Goal: Information Seeking & Learning: Learn about a topic

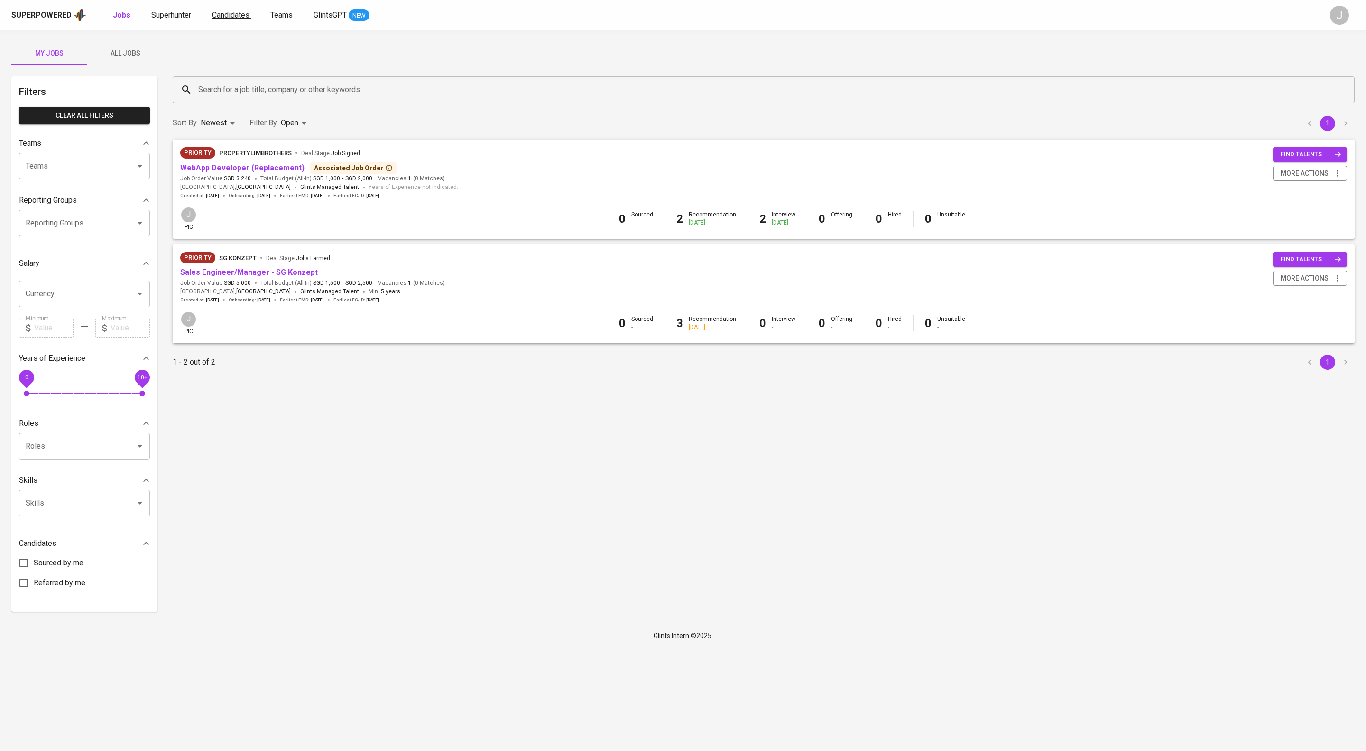
click at [250, 15] on span "Candidates" at bounding box center [230, 14] width 37 height 9
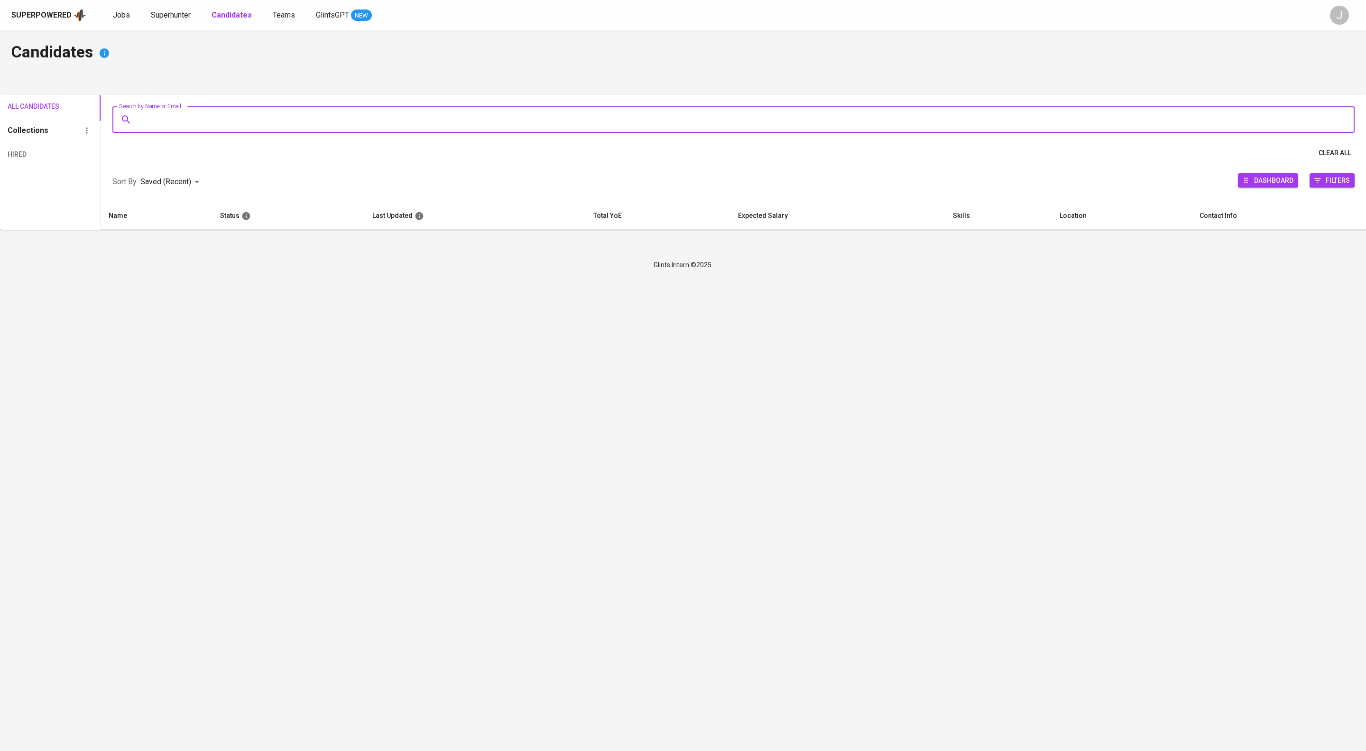
click at [292, 115] on input "Search by Name or Email" at bounding box center [736, 120] width 1201 height 18
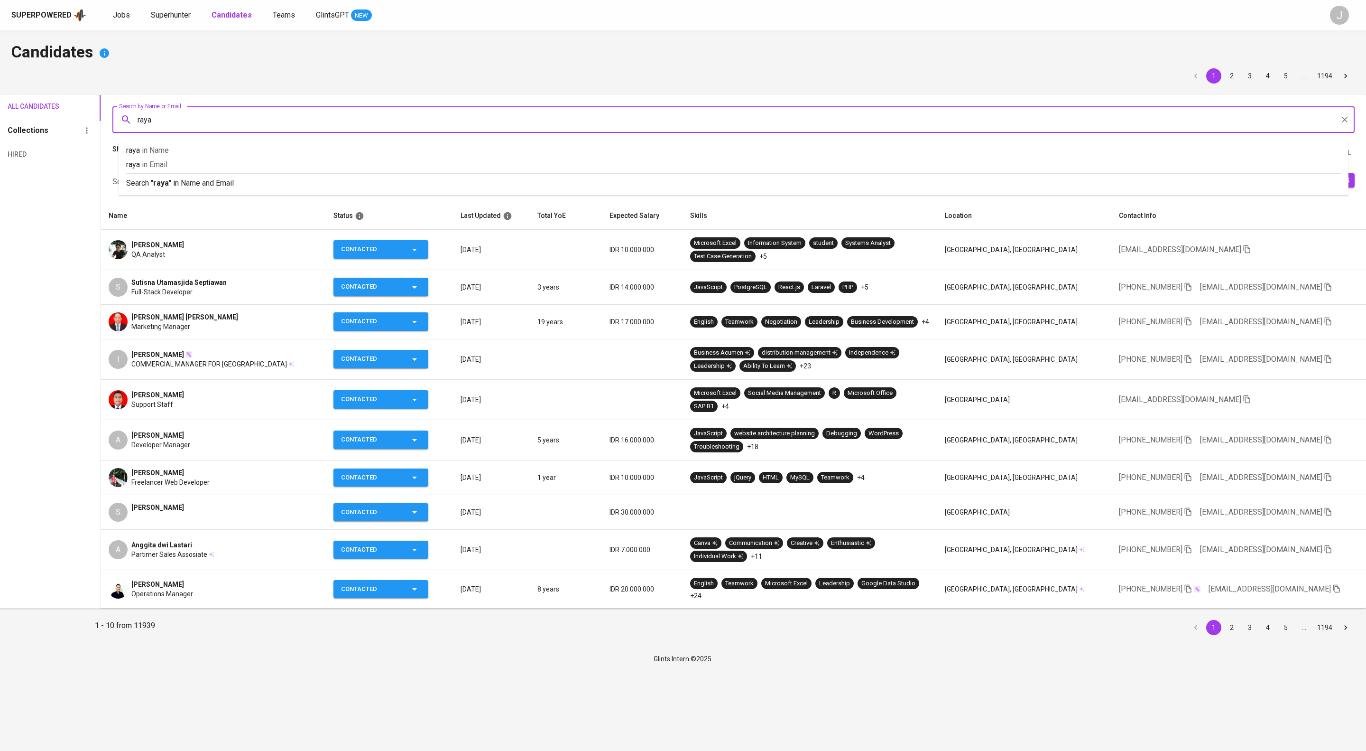
type input "rayan"
click at [209, 185] on p "Search " rayan " in Name and Email" at bounding box center [733, 182] width 1215 height 11
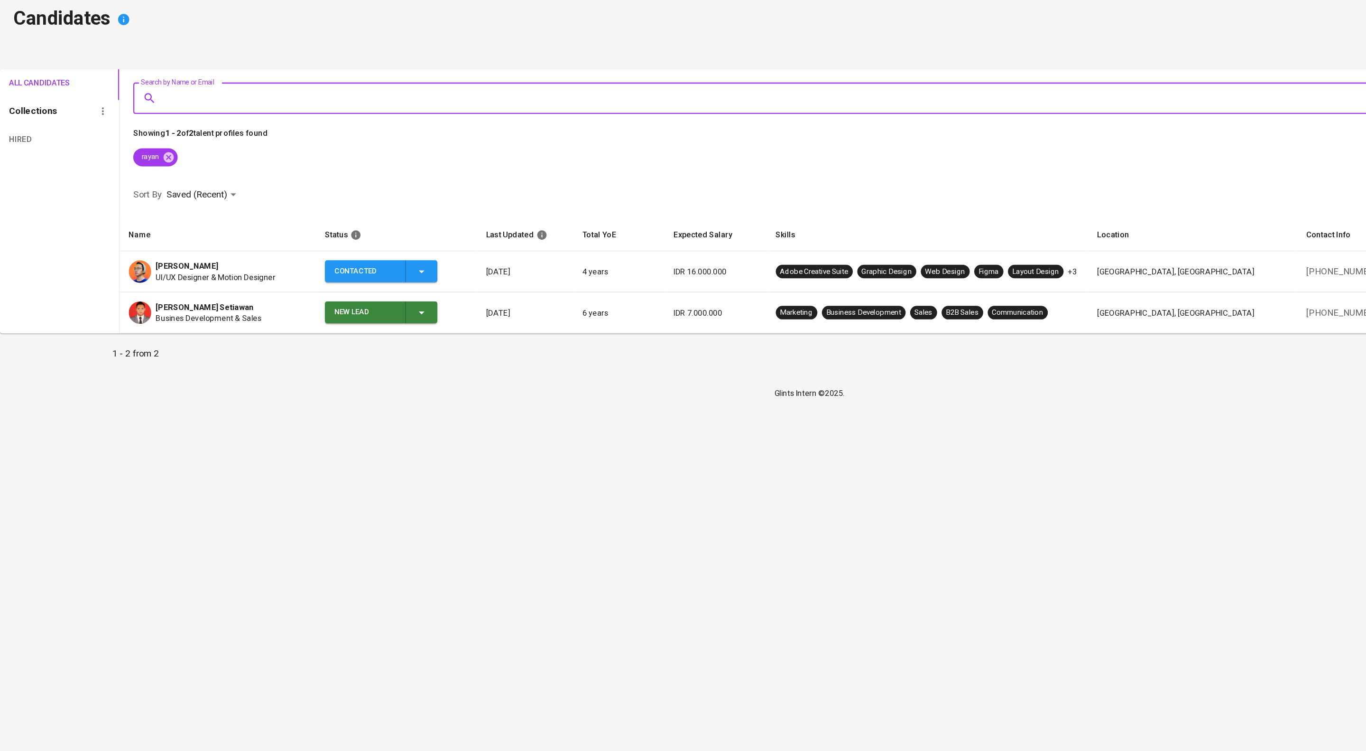
click at [232, 266] on div "[PERSON_NAME]" at bounding box center [181, 260] width 101 height 9
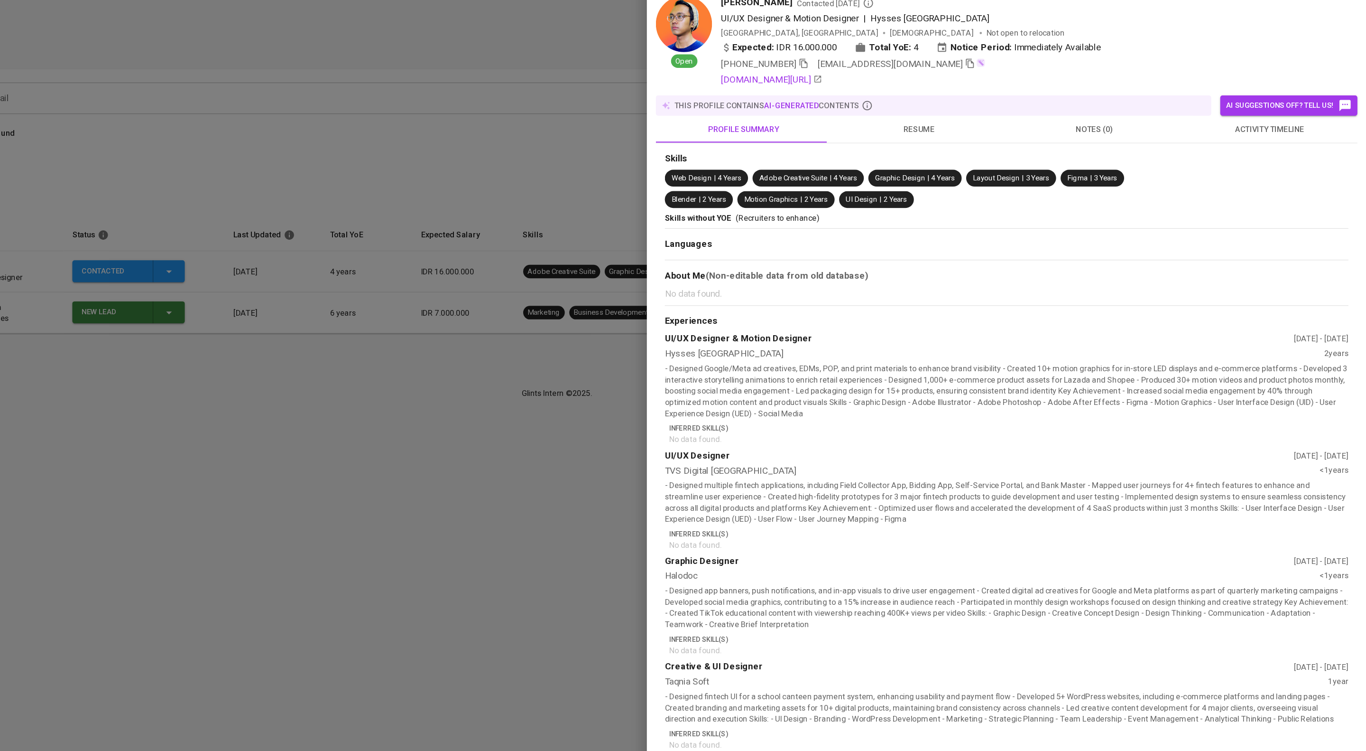
click at [1315, 152] on span "activity timeline" at bounding box center [1285, 146] width 137 height 12
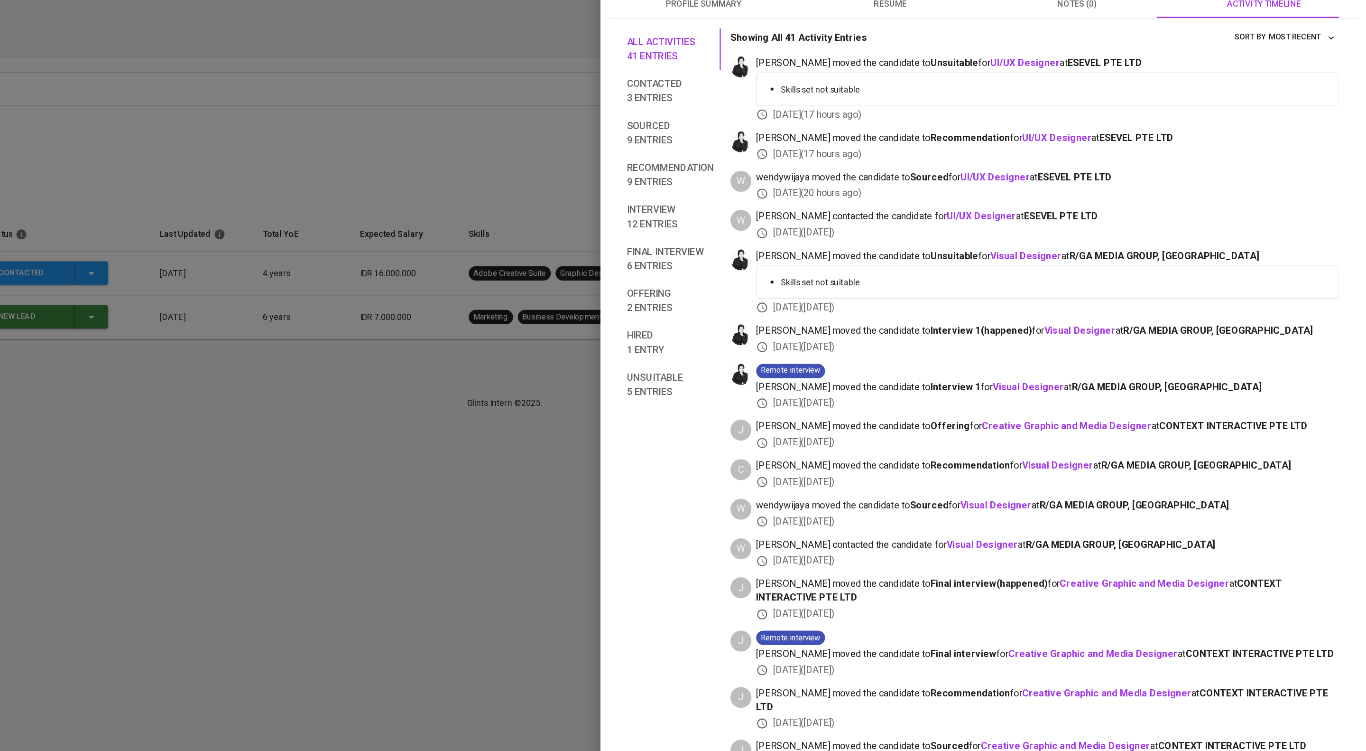
scroll to position [92, 0]
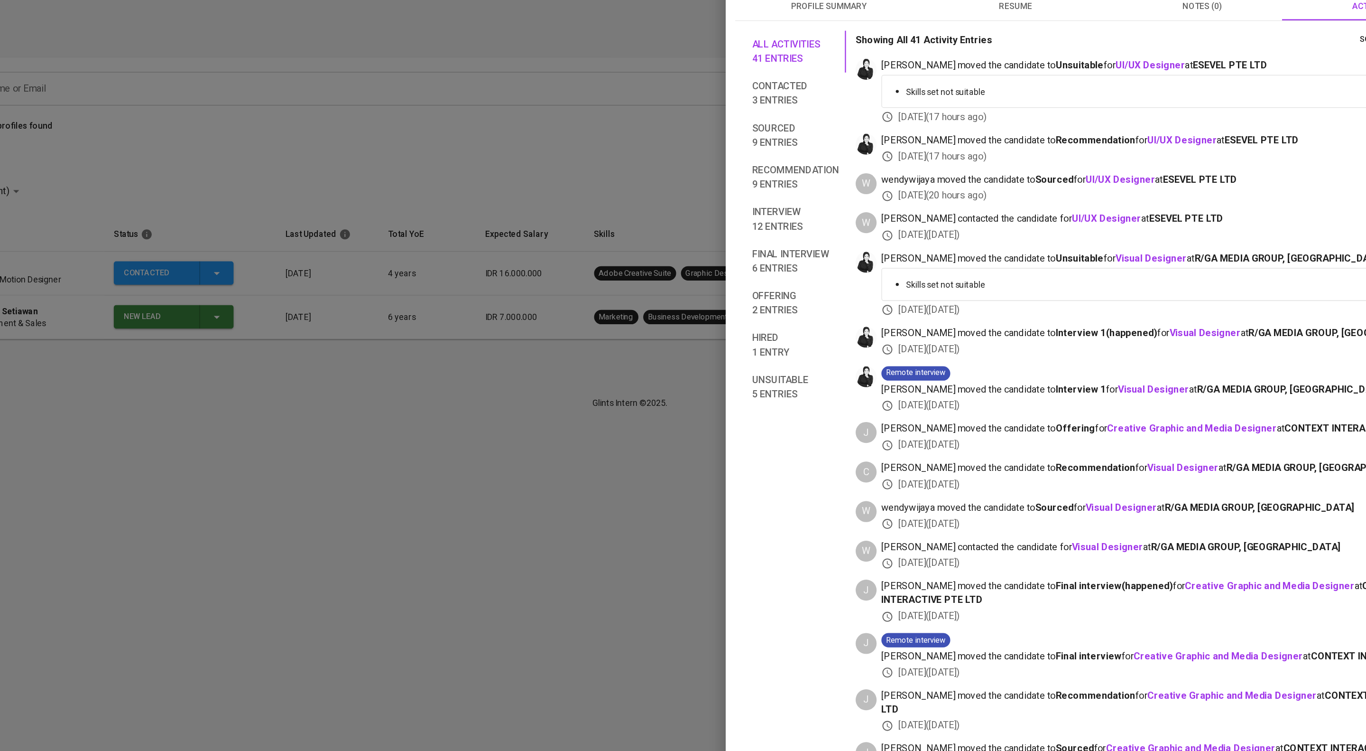
click at [630, 350] on div at bounding box center [683, 375] width 1366 height 751
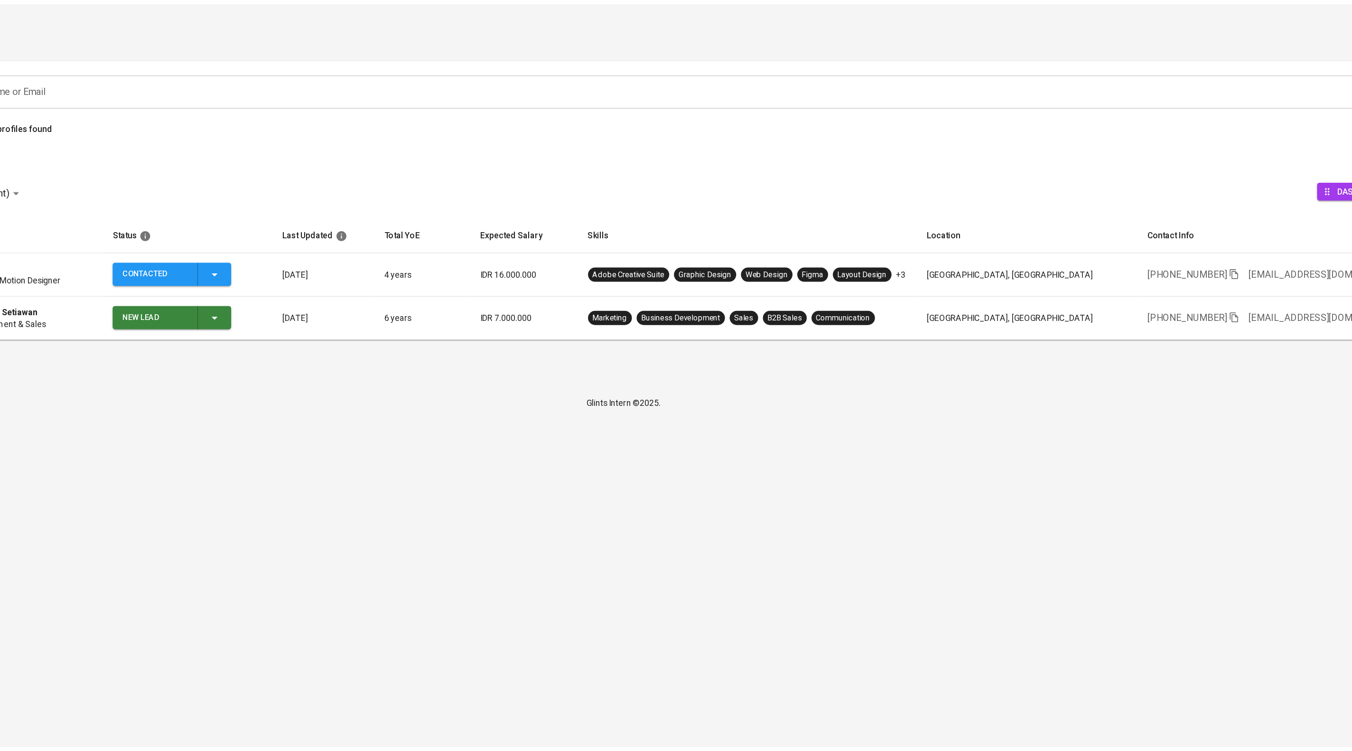
scroll to position [0, 0]
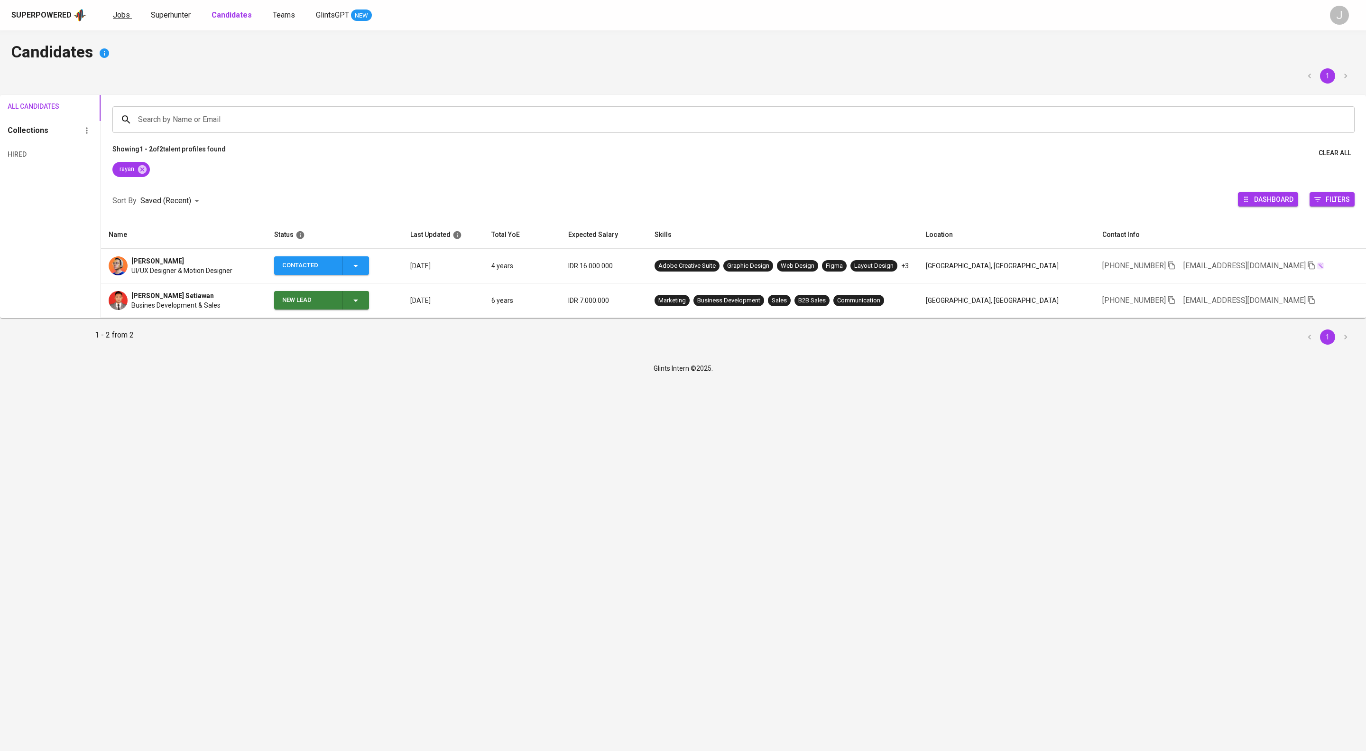
click at [130, 15] on span "Jobs" at bounding box center [121, 14] width 17 height 9
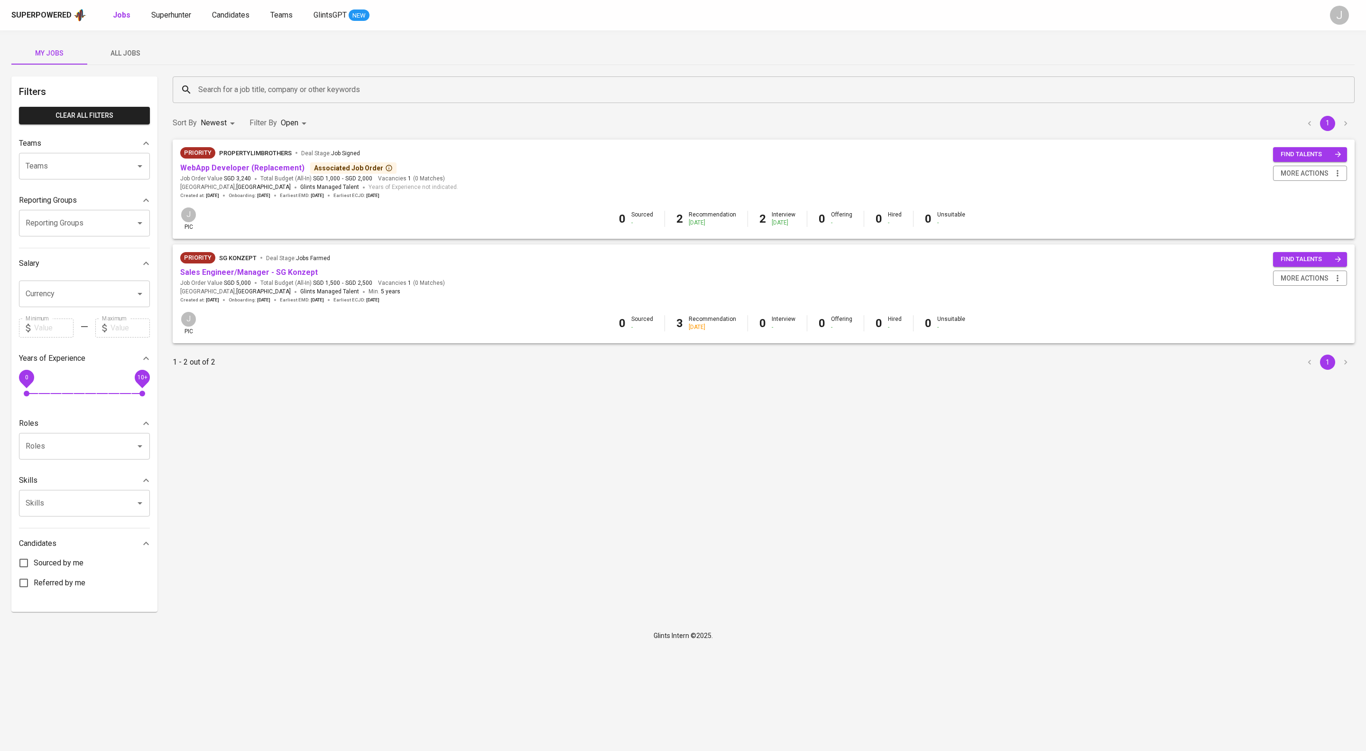
click at [316, 123] on body "Superpowered Jobs Superhunter Candidates Teams GlintsGPT NEW J My Jobs All Jobs…" at bounding box center [683, 324] width 1366 height 648
click at [303, 274] on p "Closed" at bounding box center [311, 269] width 20 height 9
type input "OPEN,CLOSE"
checkbox input "true"
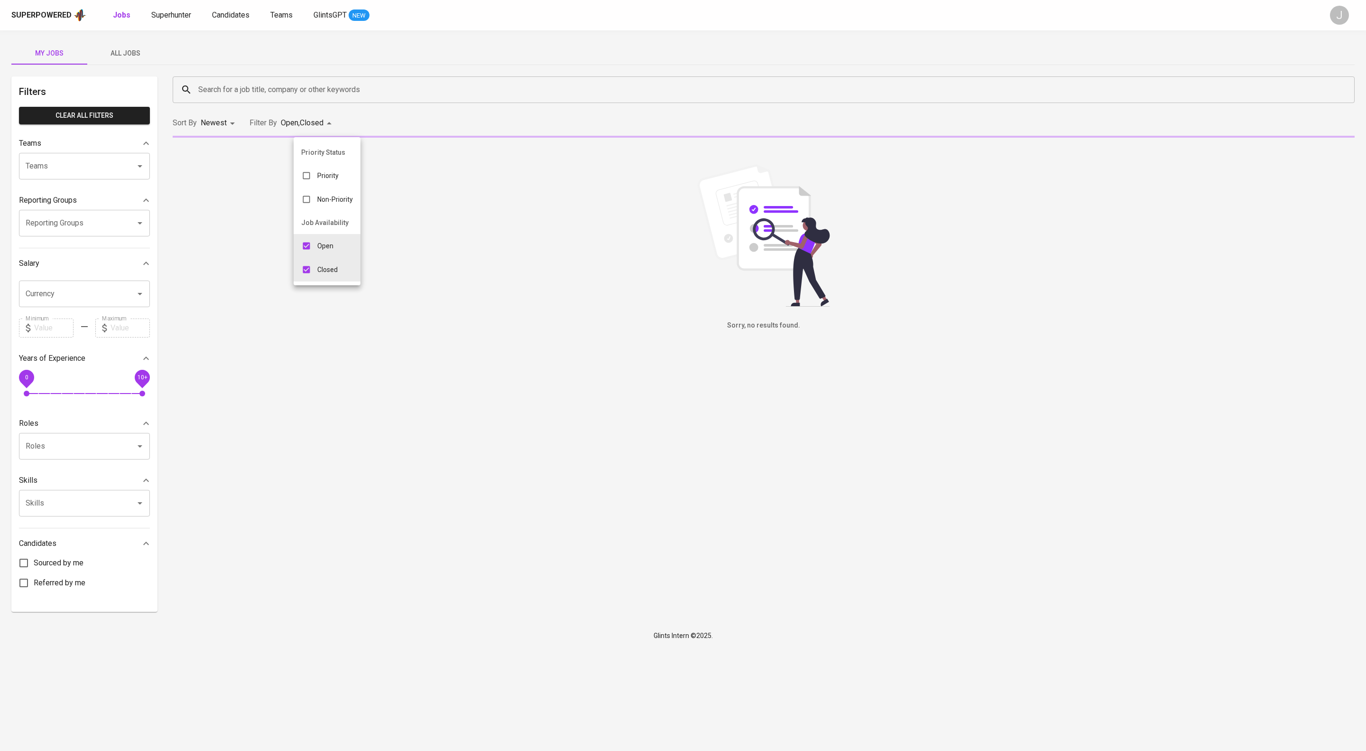
click at [312, 251] on input "checkbox" at bounding box center [306, 246] width 18 height 18
checkbox input "false"
type input "CLOSE"
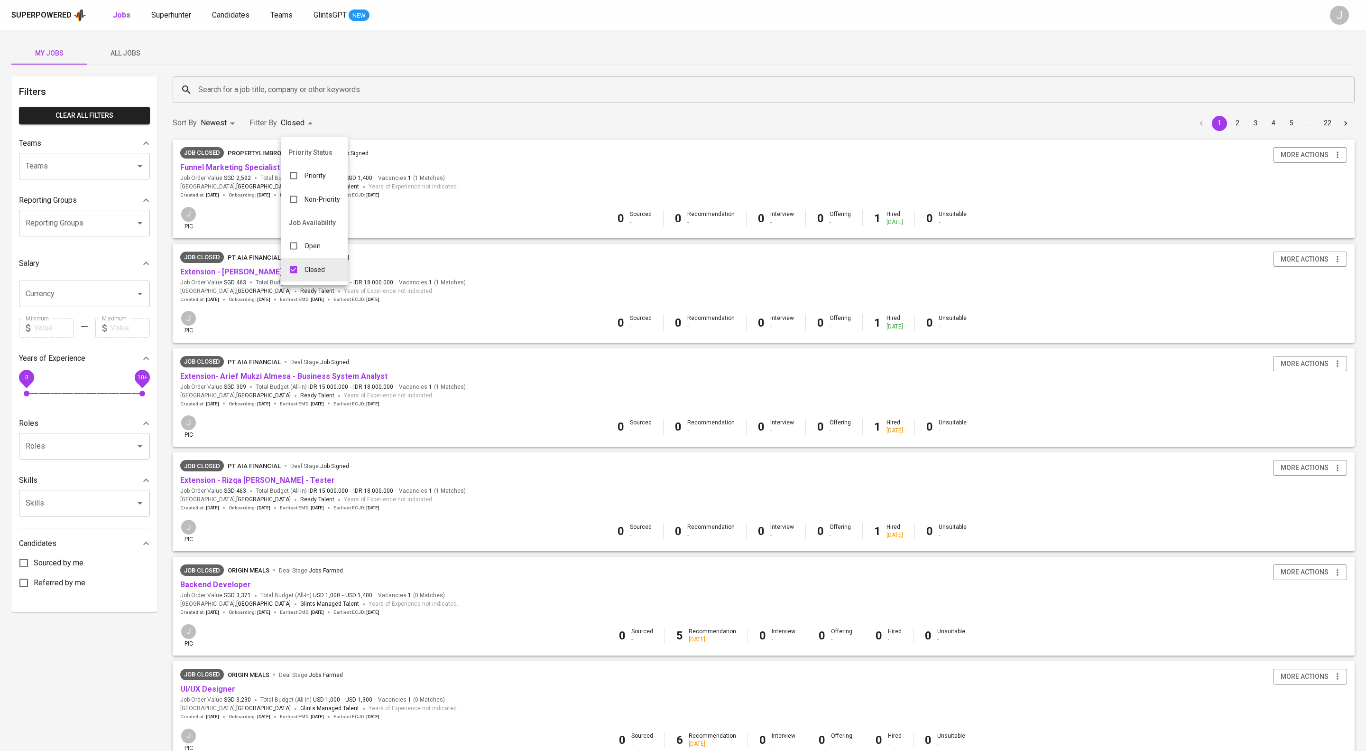
click at [550, 125] on div at bounding box center [683, 375] width 1366 height 751
click at [391, 94] on input "Search for a job title, company or other keywords" at bounding box center [759, 90] width 1126 height 18
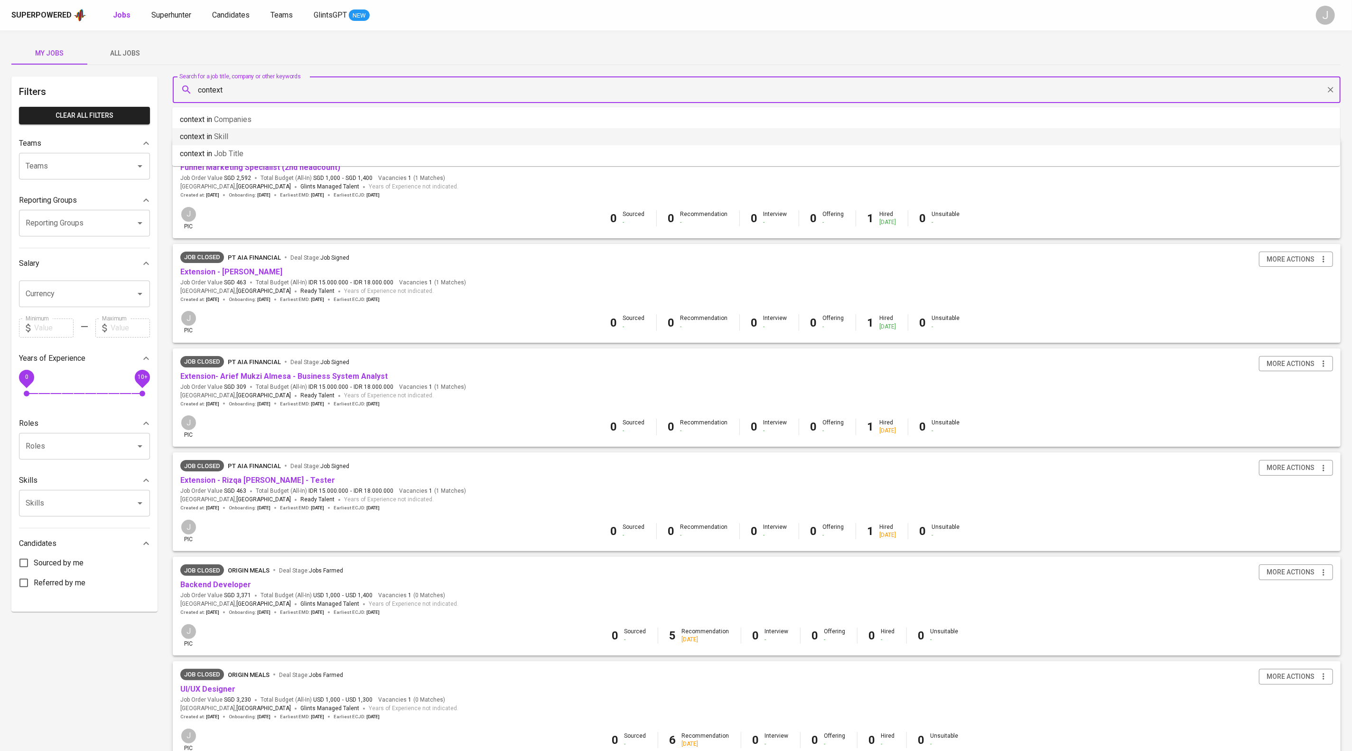
click at [316, 127] on li "context in Companies" at bounding box center [756, 119] width 1168 height 17
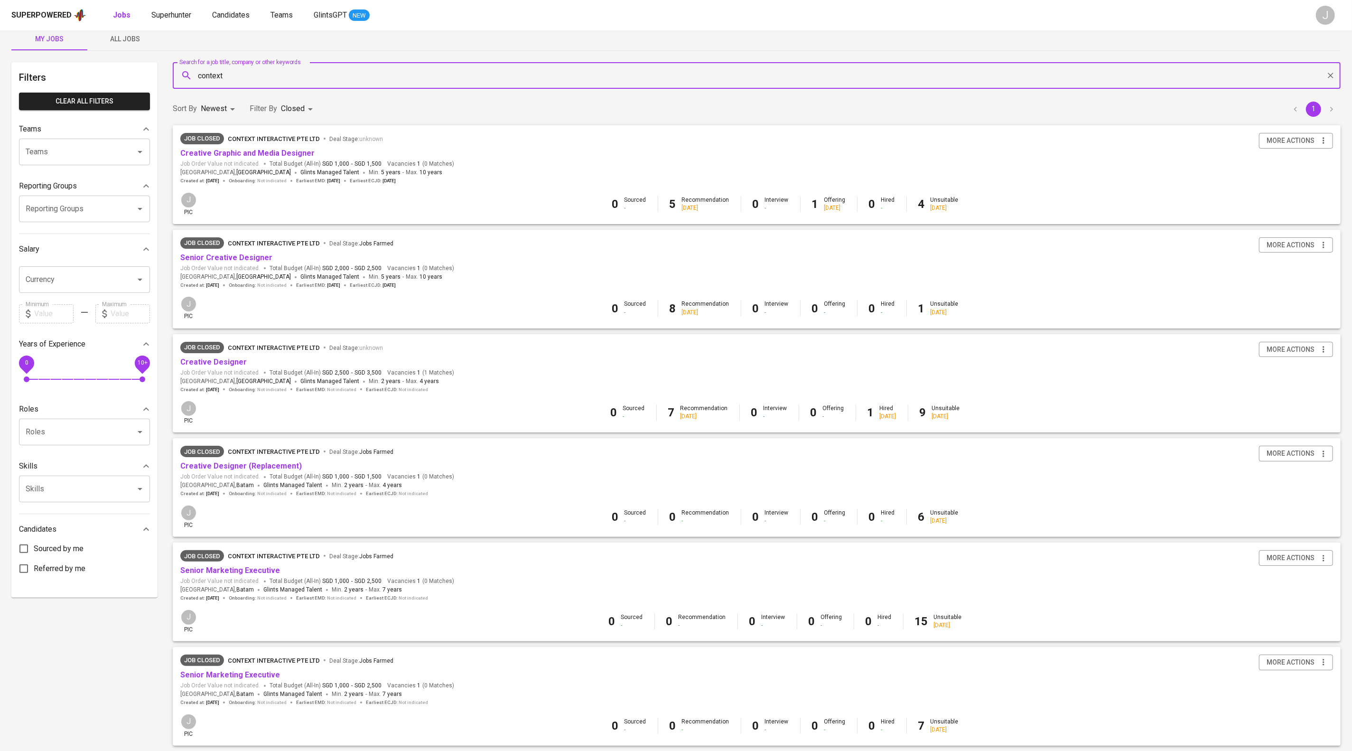
scroll to position [15, 0]
type input "context"
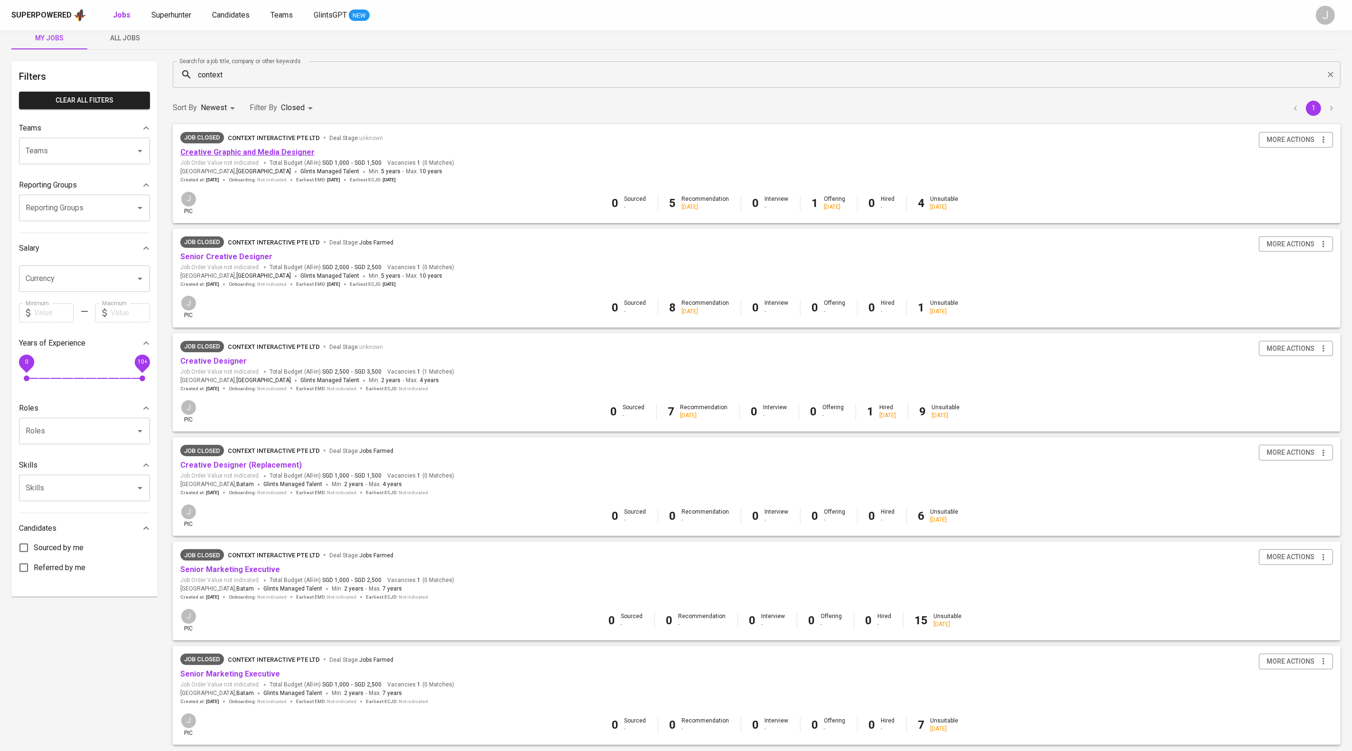
click at [315, 157] on link "Creative Graphic and Media Designer" at bounding box center [247, 152] width 134 height 9
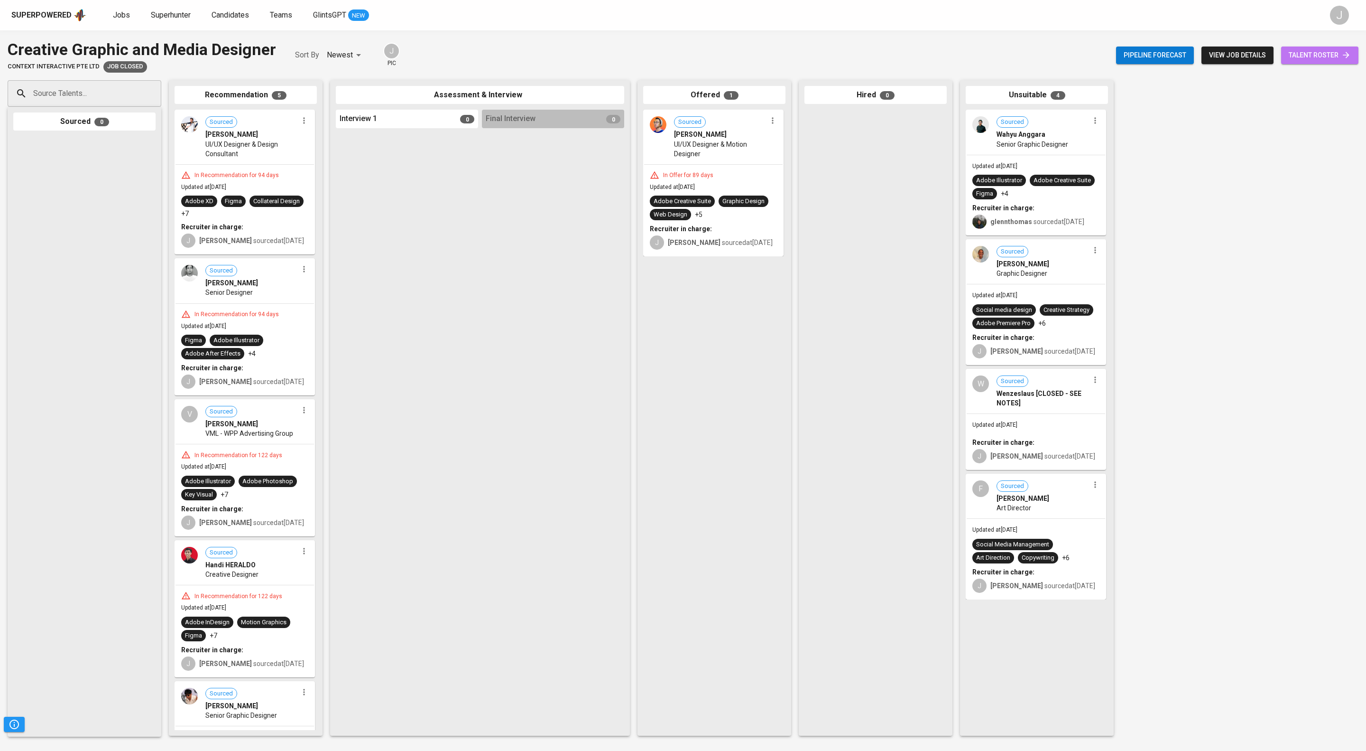
click at [1293, 55] on span "talent roster" at bounding box center [1320, 55] width 62 height 12
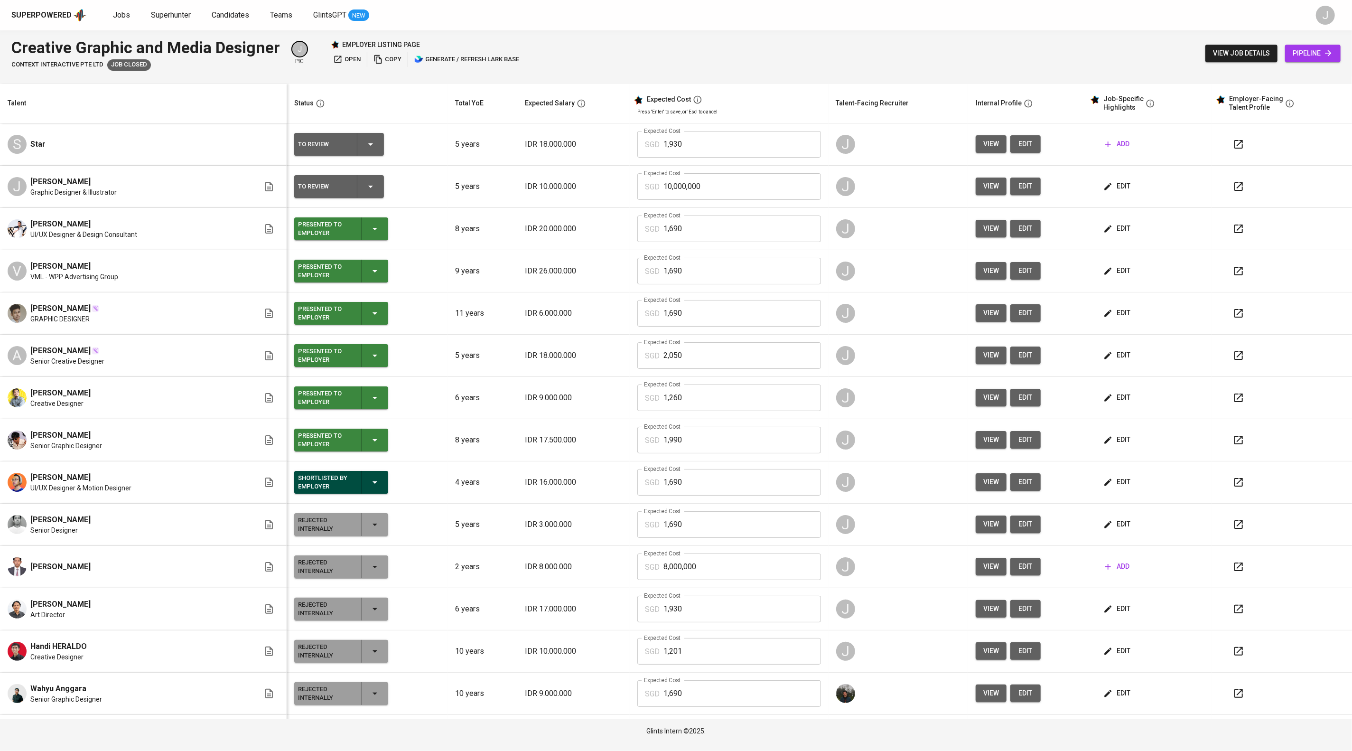
click at [1261, 240] on div at bounding box center [1285, 228] width 117 height 23
click at [1236, 234] on icon "button" at bounding box center [1238, 228] width 11 height 11
click at [999, 234] on span "view" at bounding box center [991, 229] width 16 height 12
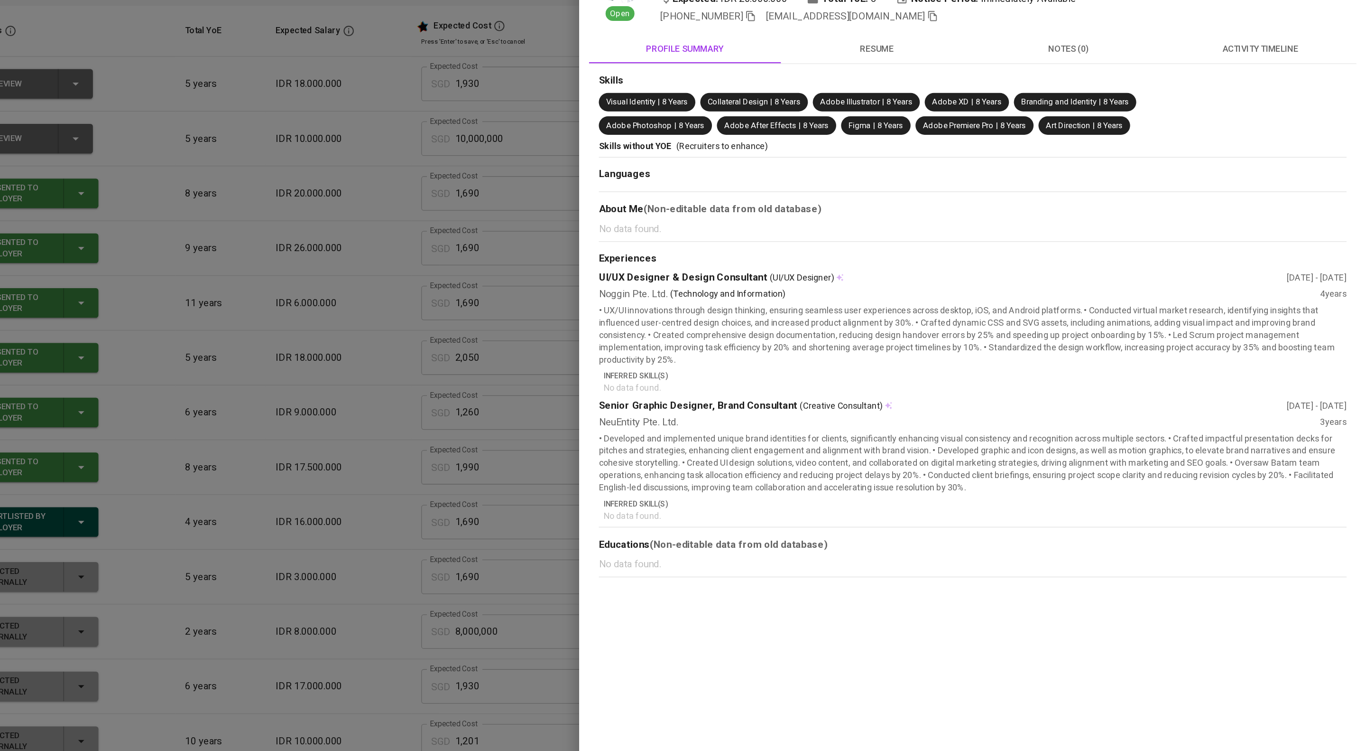
click at [630, 418] on div at bounding box center [683, 375] width 1366 height 751
